Goal: Information Seeking & Learning: Learn about a topic

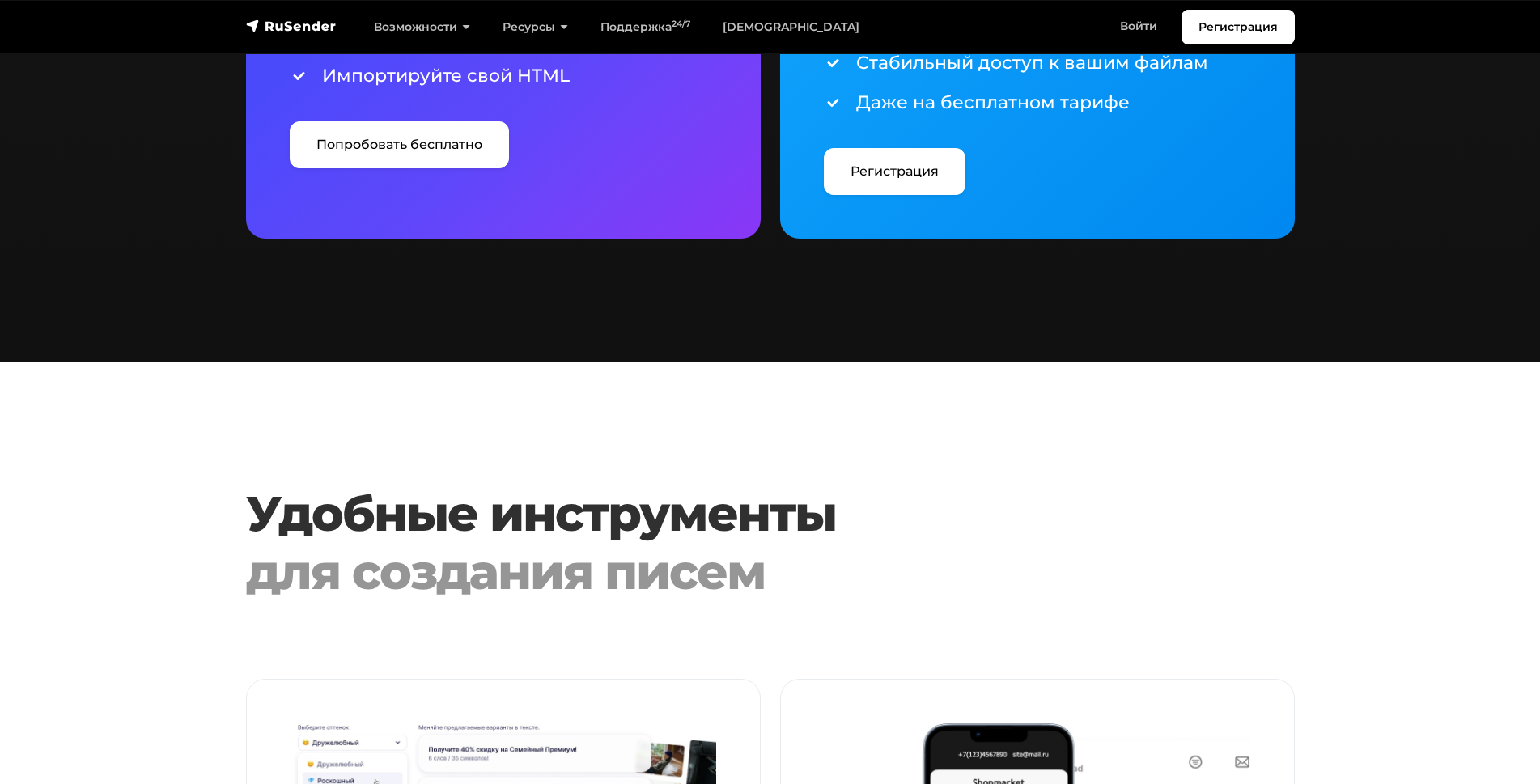
scroll to position [3208, 0]
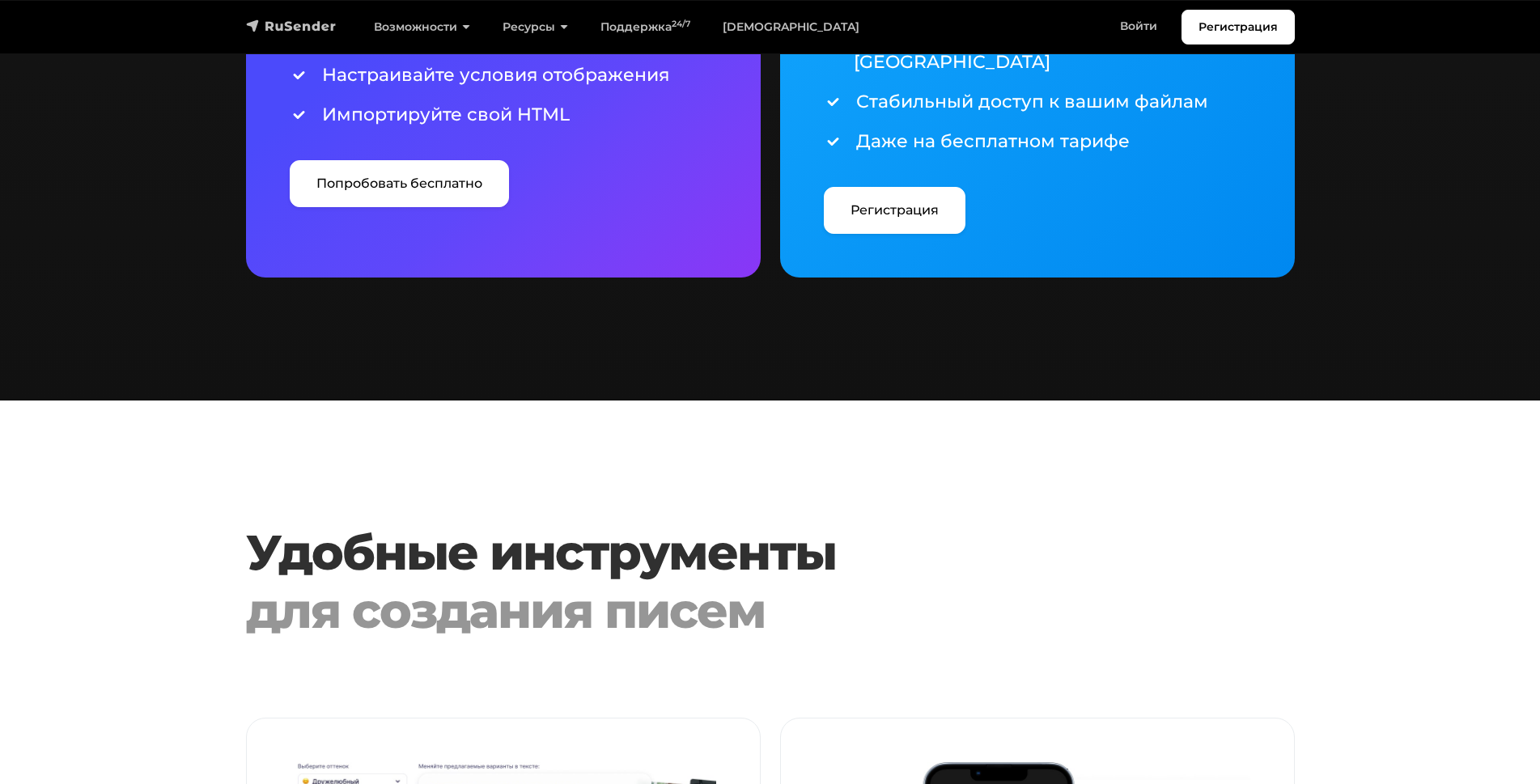
click at [270, 20] on img "navbar" at bounding box center [291, 26] width 90 height 16
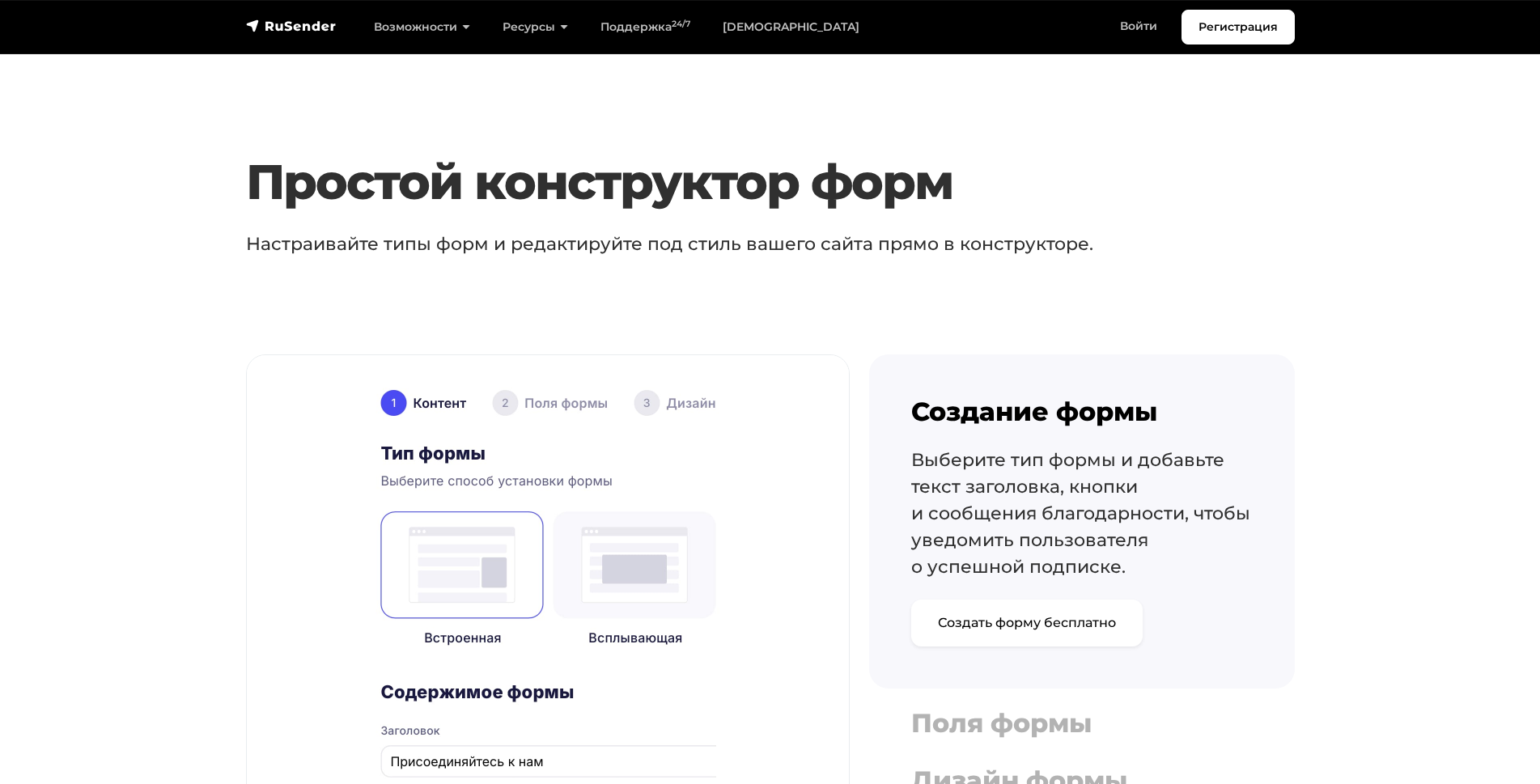
scroll to position [1153, 0]
